Goal: Navigation & Orientation: Find specific page/section

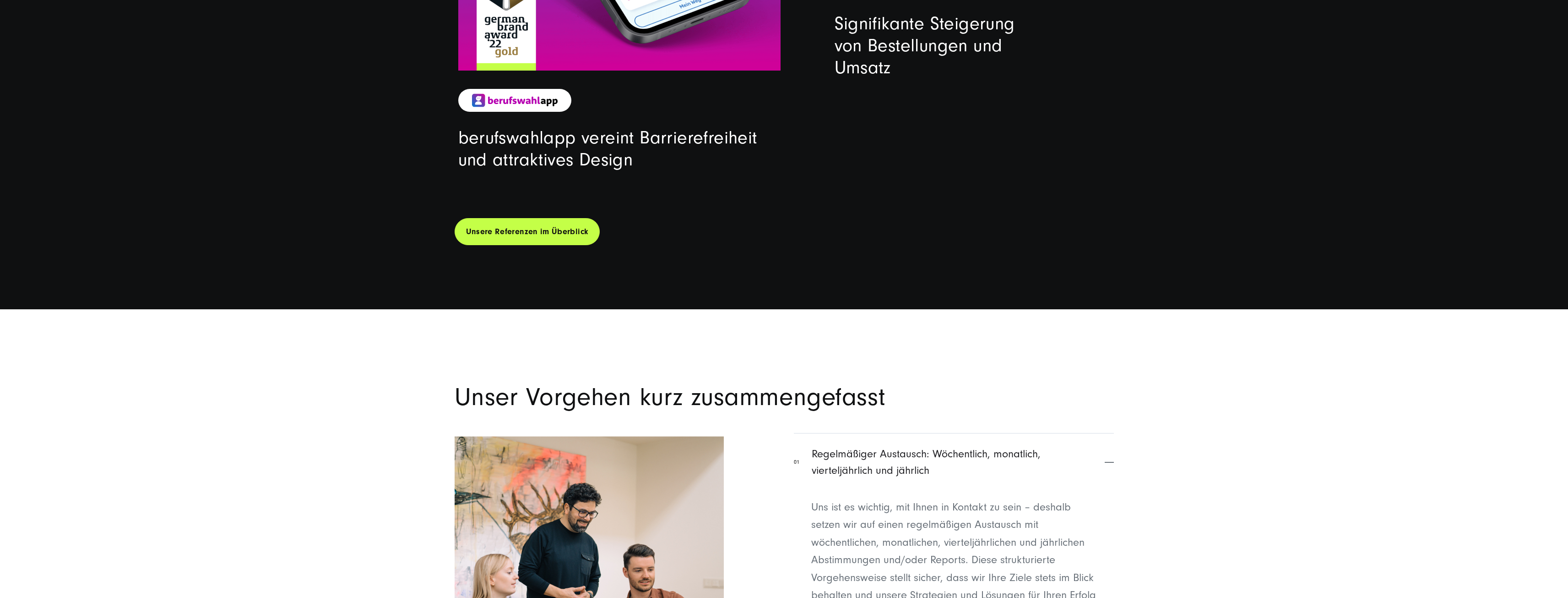
scroll to position [3771, 0]
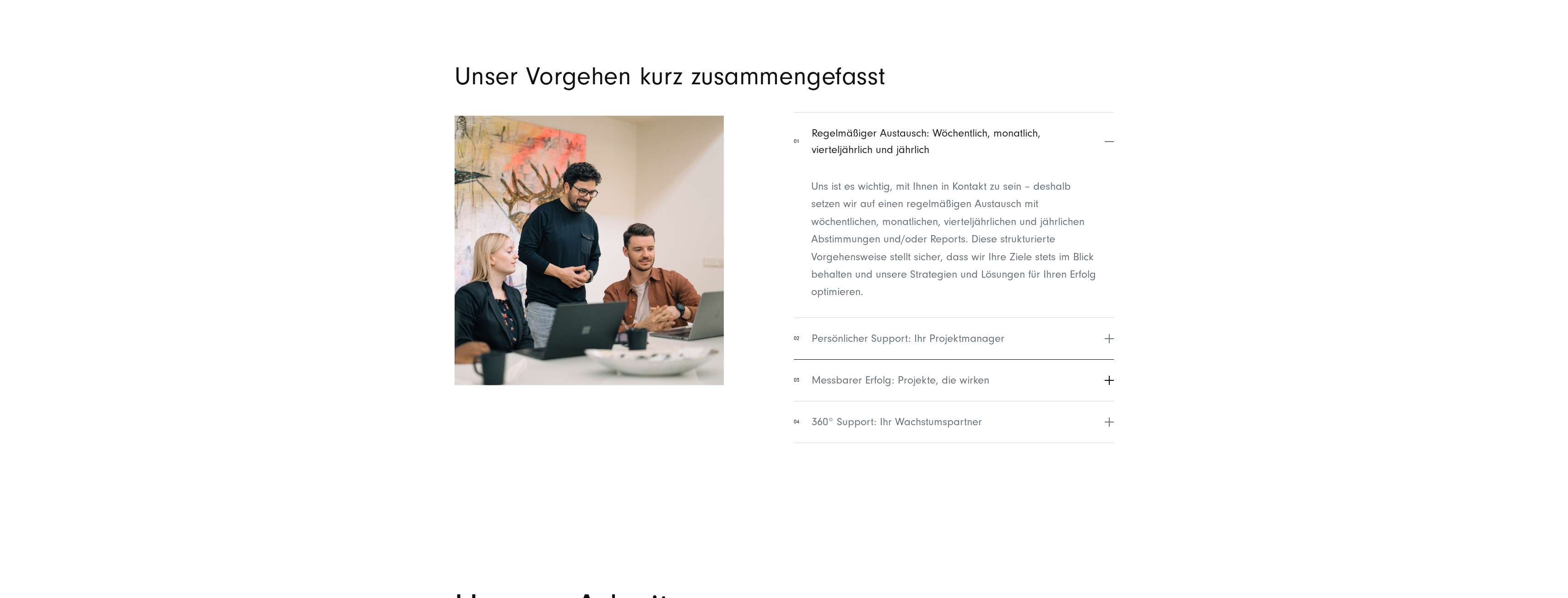
click at [1014, 377] on button "03 Messbarer Erfolg: Projekte, die wirken" at bounding box center [953, 380] width 319 height 42
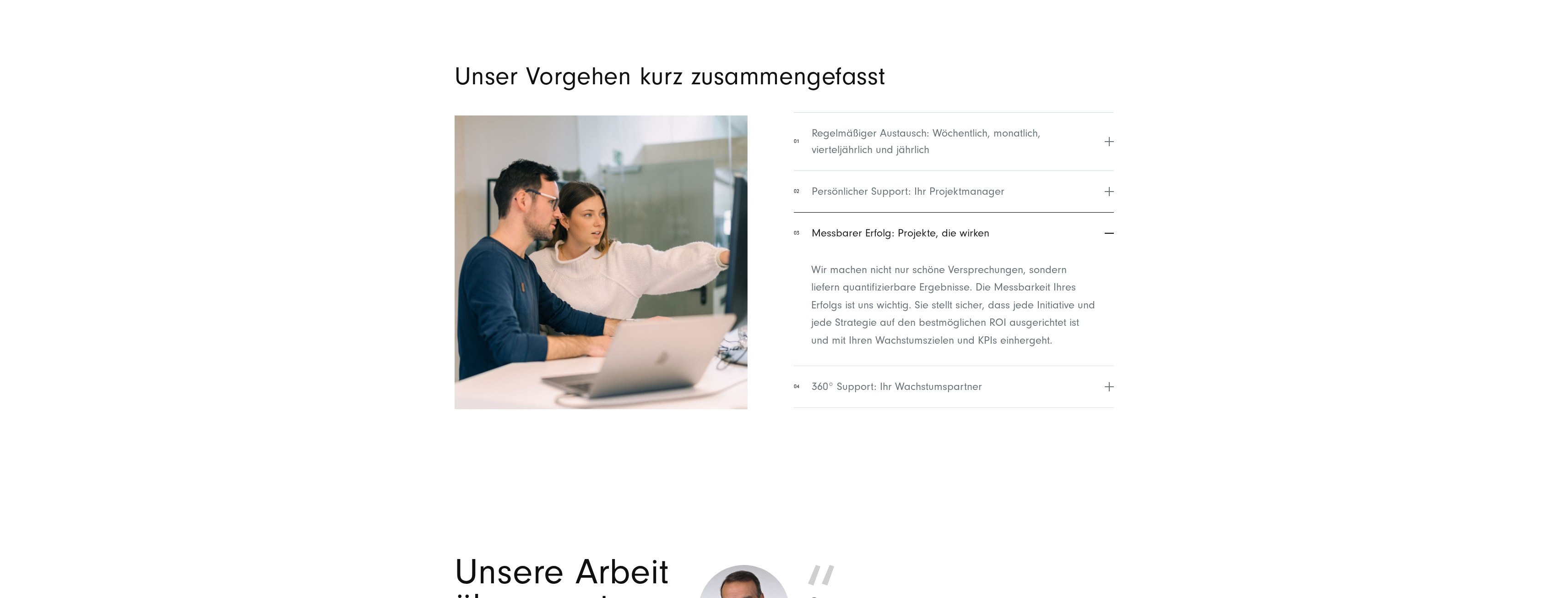
click at [937, 247] on button "03 Messbarer Erfolg: Projekte, die wirken" at bounding box center [953, 233] width 319 height 42
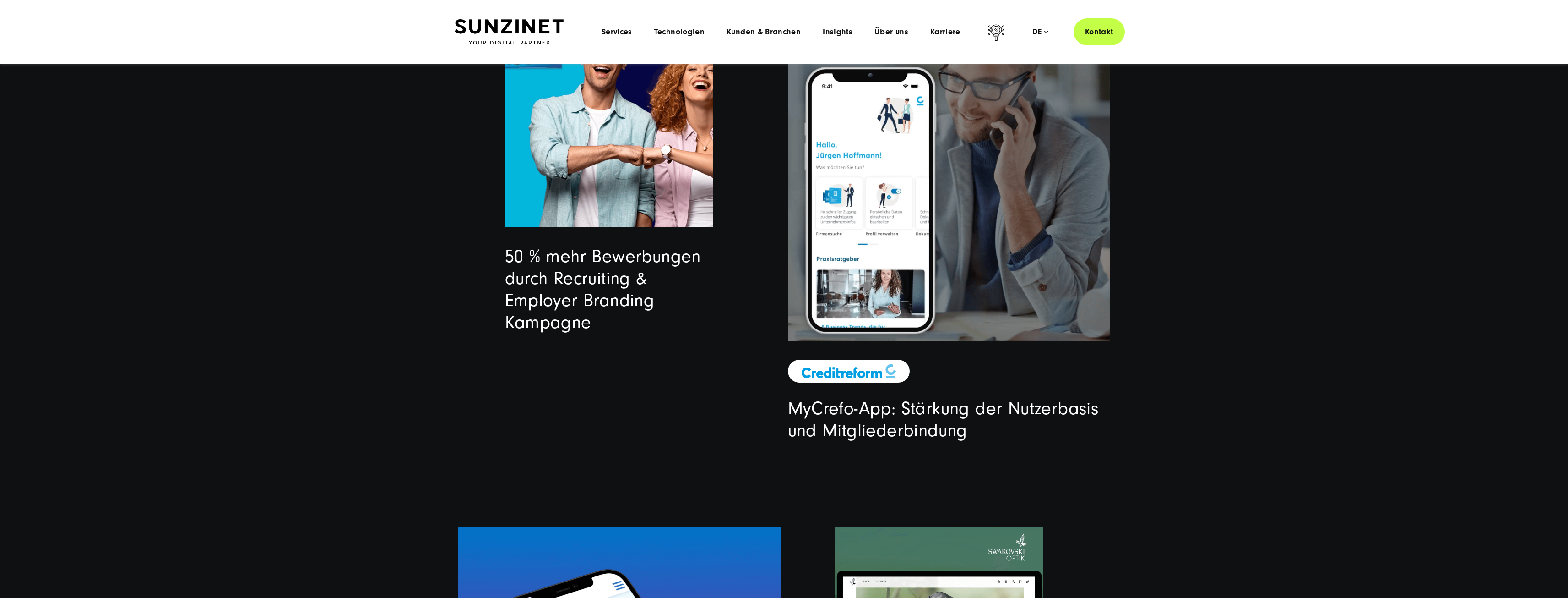
scroll to position [2534, 0]
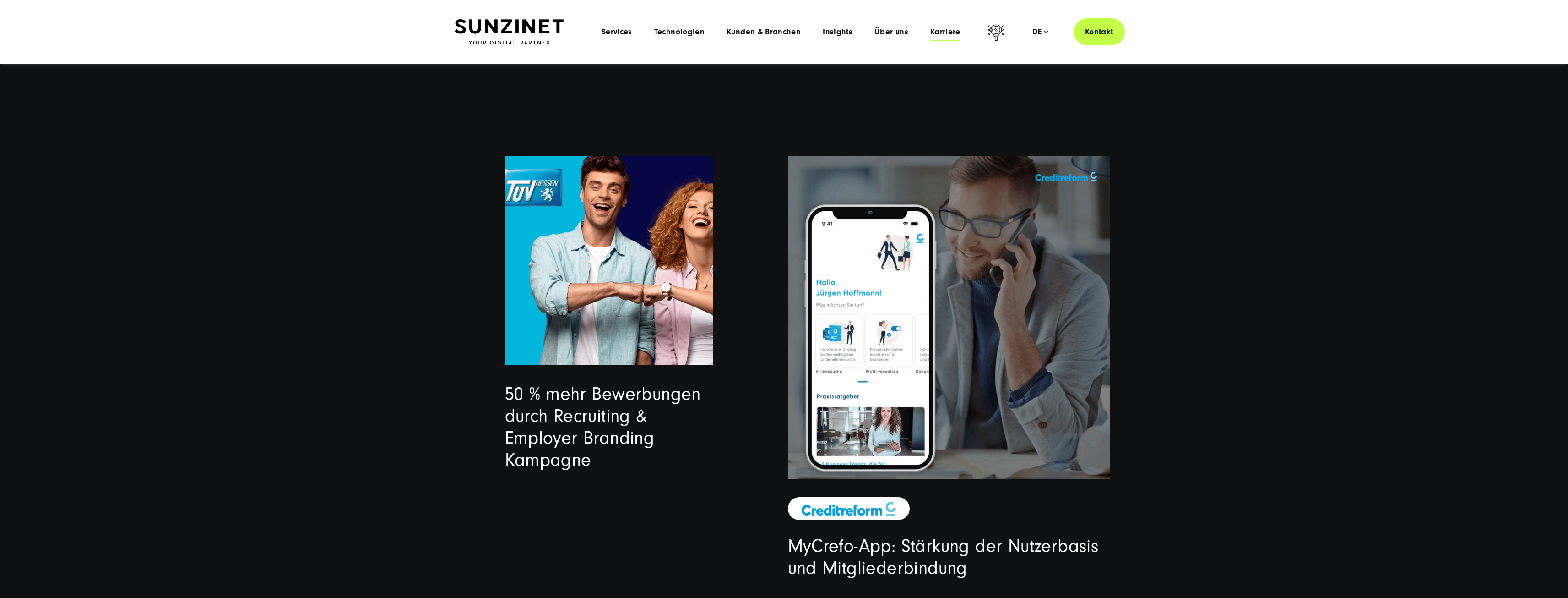
click at [950, 35] on span "Karriere" at bounding box center [945, 32] width 30 height 9
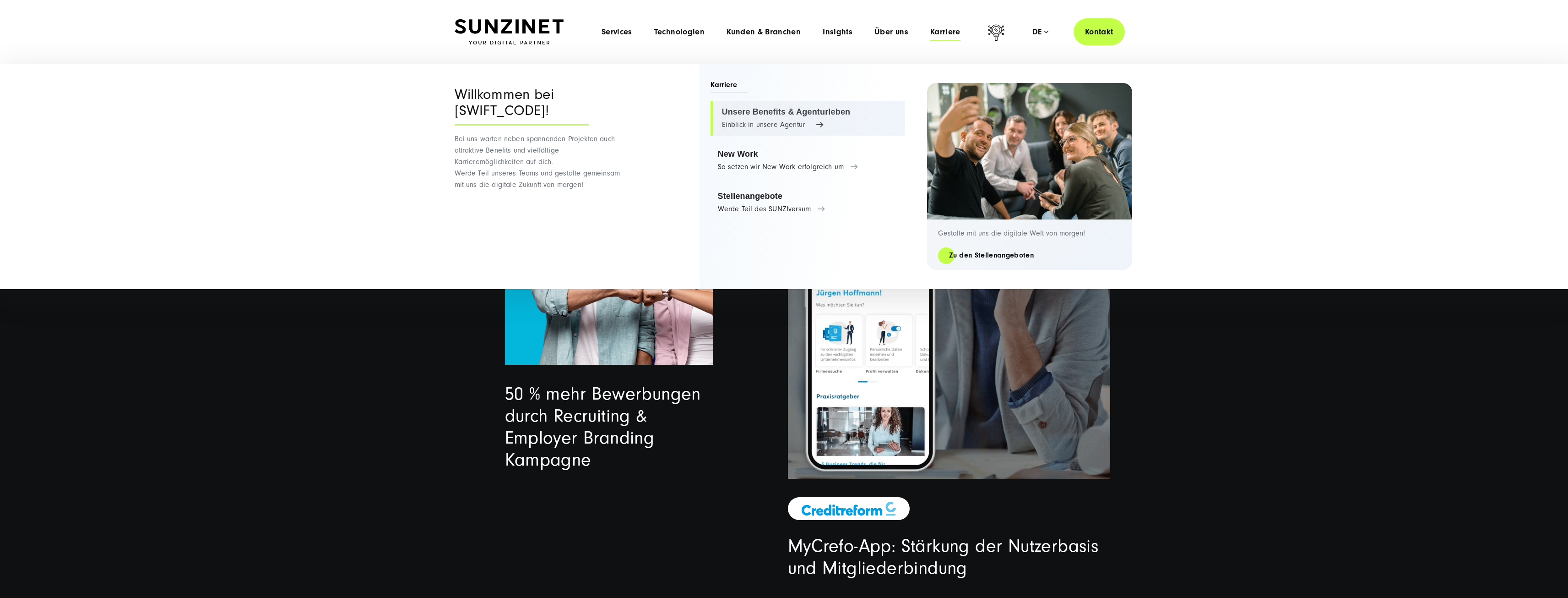
click at [794, 132] on link "Unsere Benefits & Agenturleben Einblick in unsere Agentur" at bounding box center [807, 118] width 194 height 35
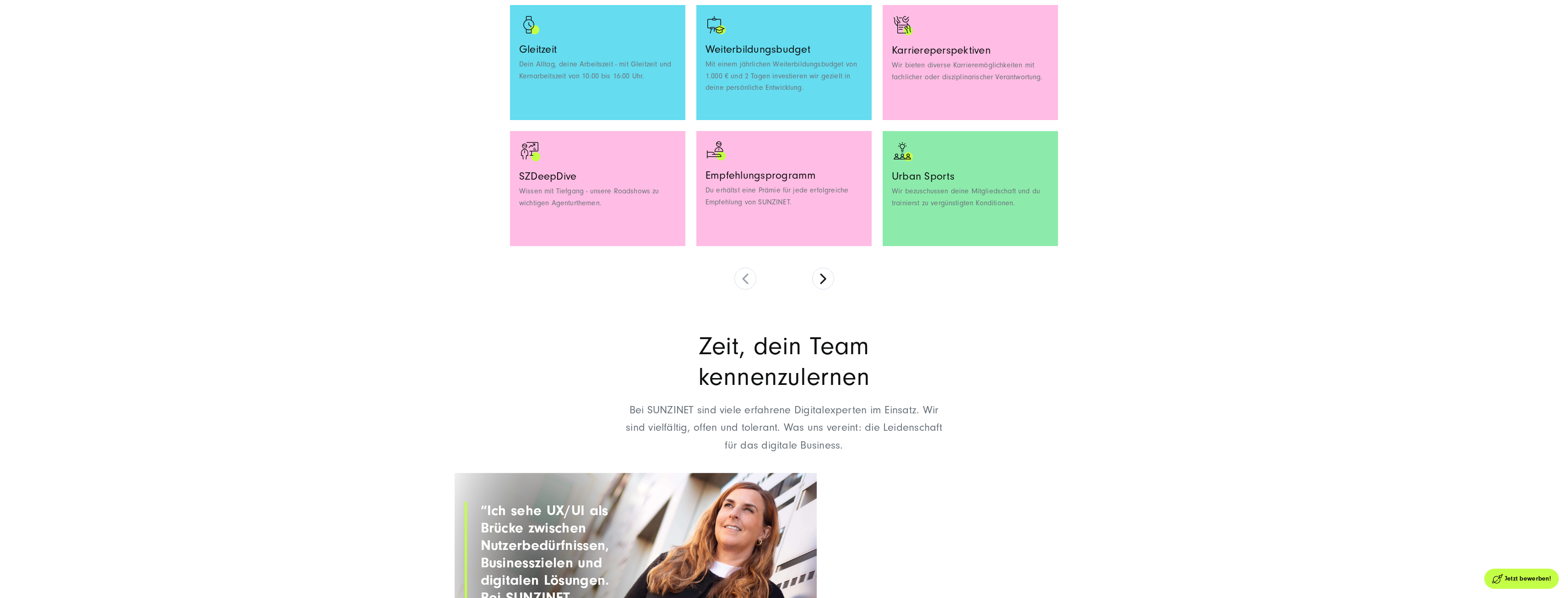
scroll to position [962, 0]
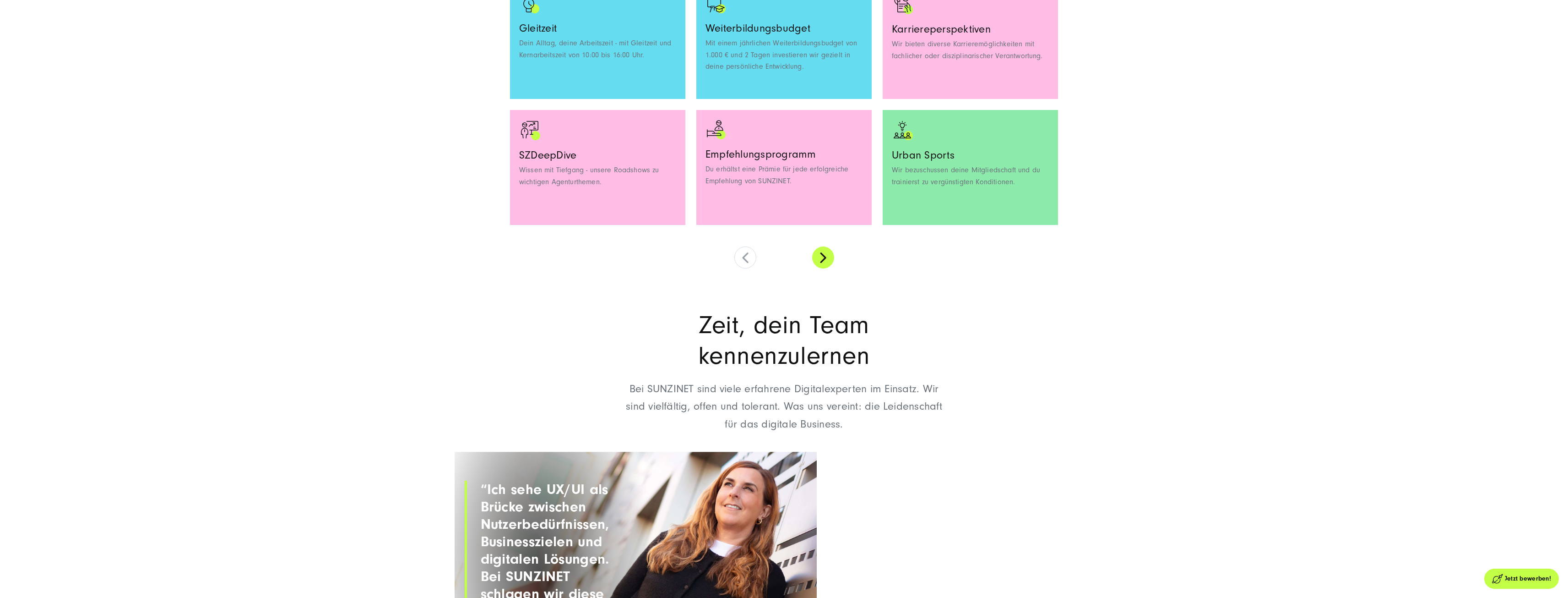
click at [819, 264] on button at bounding box center [823, 258] width 22 height 22
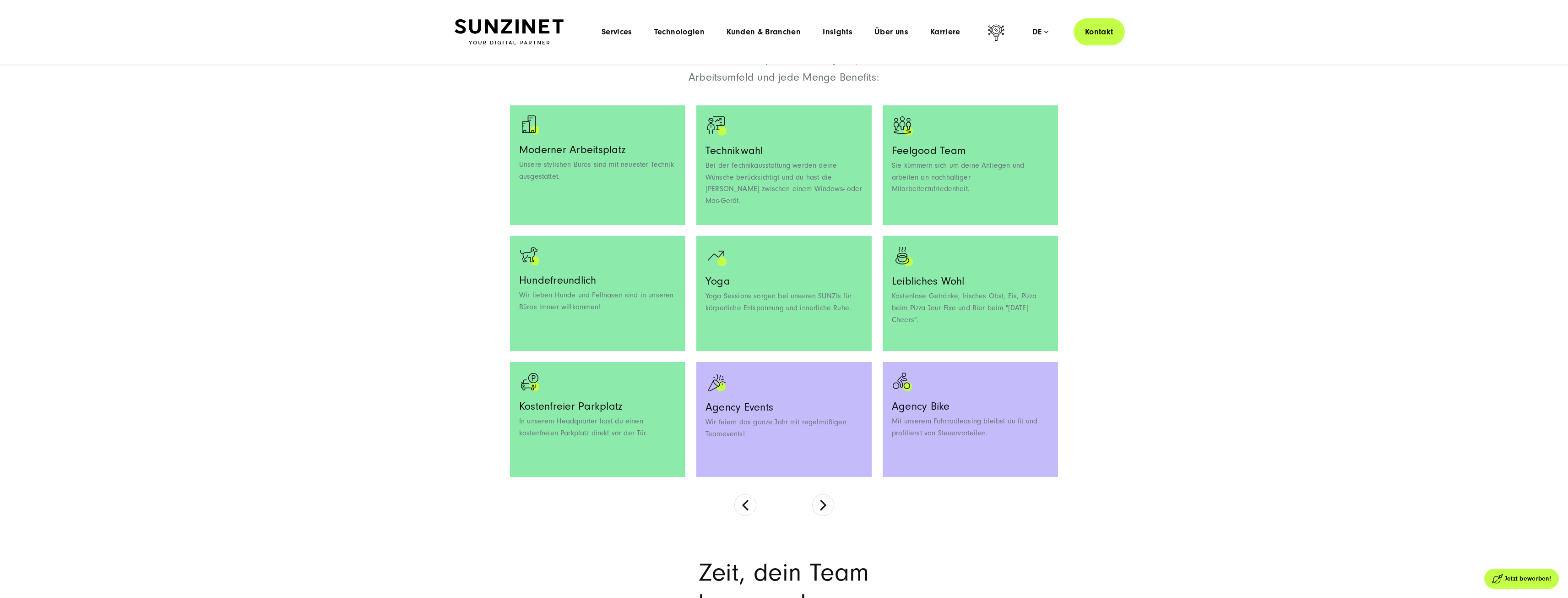
scroll to position [687, 0]
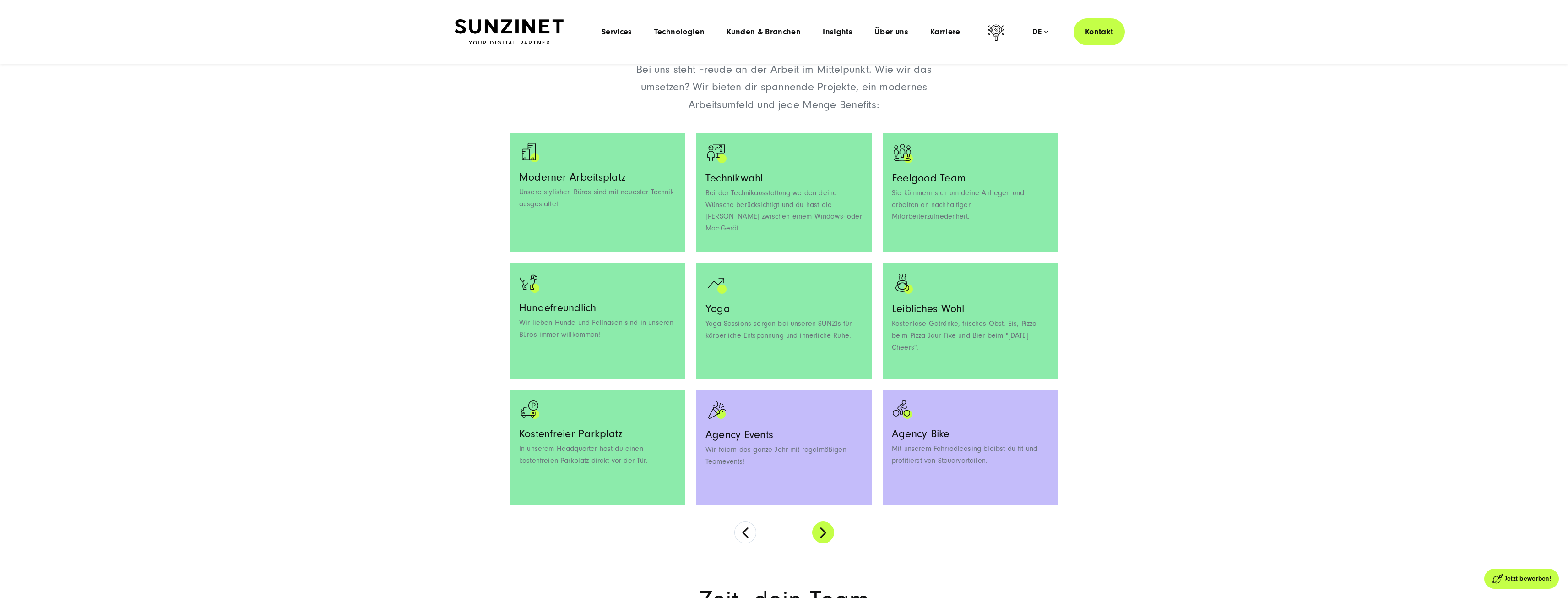
click at [824, 528] on button at bounding box center [823, 532] width 22 height 22
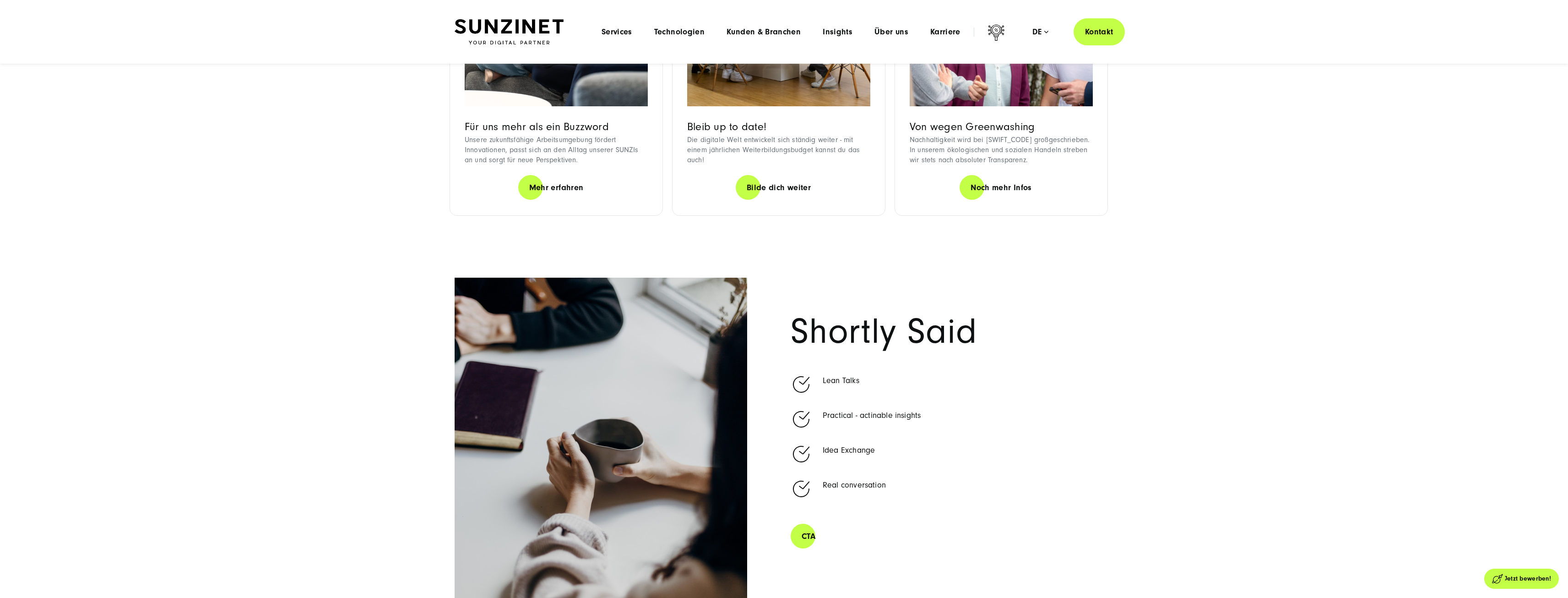
scroll to position [1970, 0]
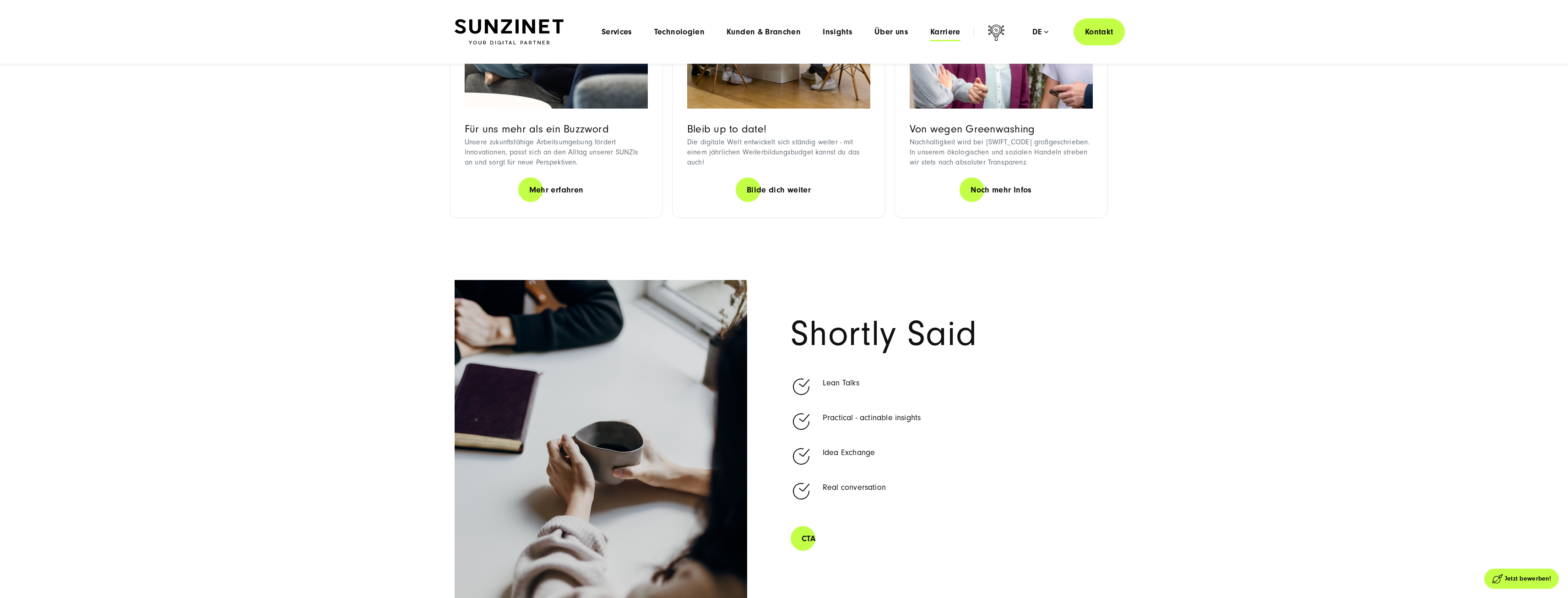
click at [944, 32] on span "Karriere" at bounding box center [945, 32] width 30 height 9
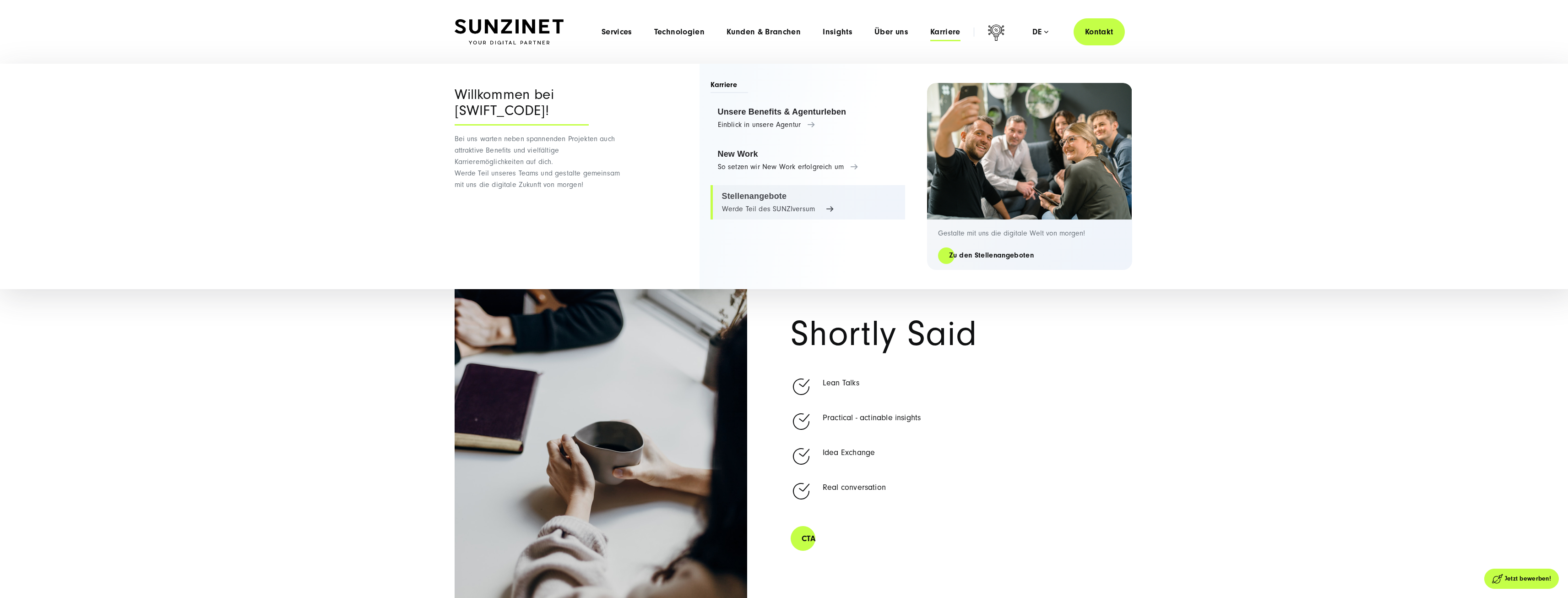
click at [769, 193] on link "Stellenangebote Werde Teil des SUNZIversum" at bounding box center [807, 203] width 194 height 35
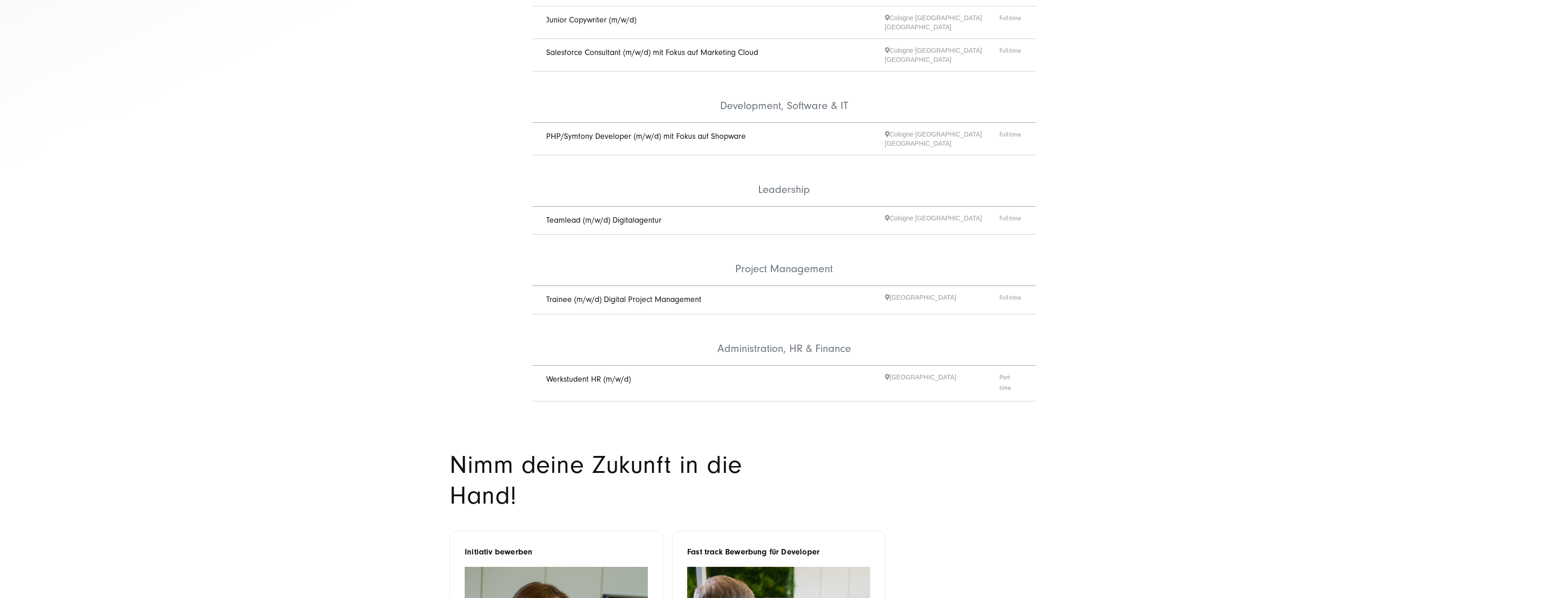
scroll to position [366, 0]
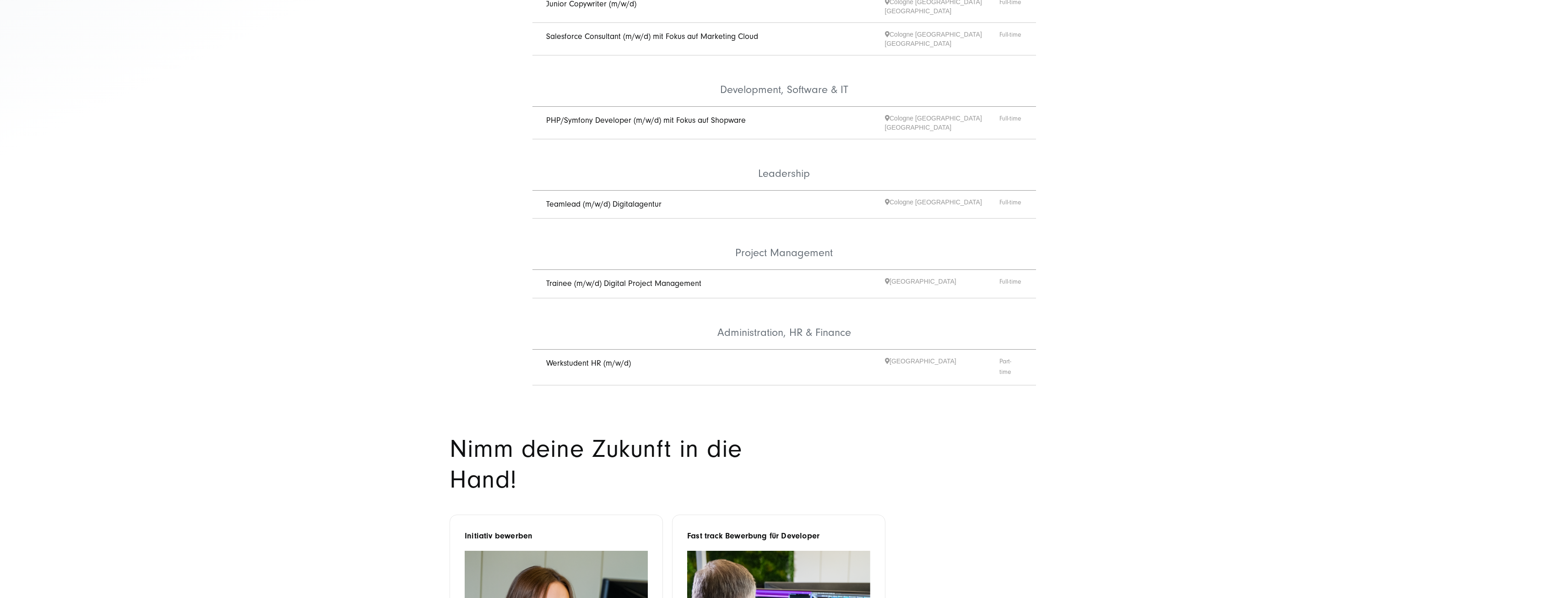
click at [577, 199] on link "Teamlead (m/w/d) Digitalagentur" at bounding box center [604, 204] width 115 height 10
